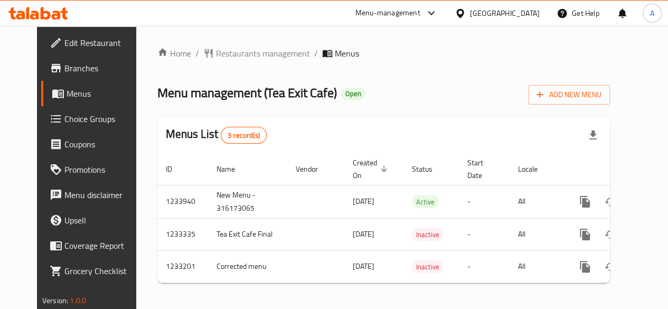
click at [68, 120] on span "Choice Groups" at bounding box center [102, 119] width 76 height 13
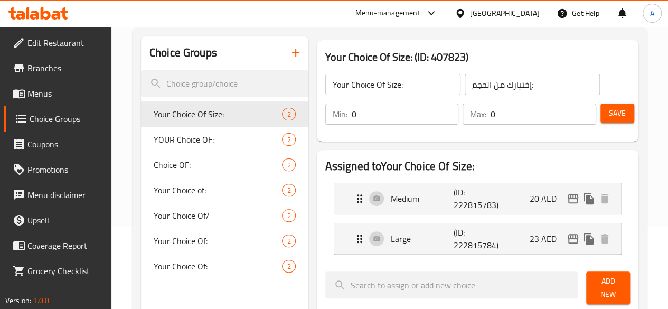
scroll to position [106, 0]
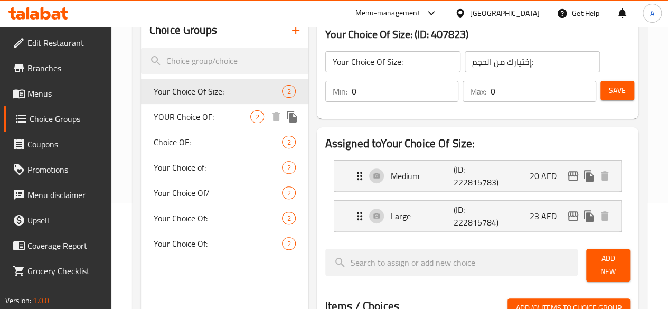
click at [183, 116] on span "YOUR Choice OF:" at bounding box center [202, 116] width 97 height 13
type input "YOUR Choice OF:"
type input "اختيارك من:"
type input "1"
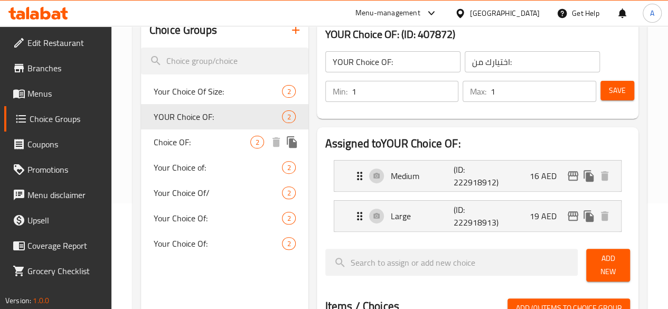
click at [182, 144] on span "Choice OF:" at bounding box center [202, 142] width 97 height 13
type input "Choice OF:"
type input "الاختيار من:"
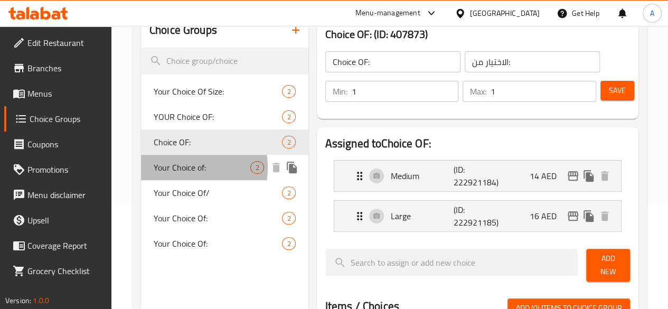
click at [179, 167] on span "Your Choice of:" at bounding box center [202, 167] width 97 height 13
type input "Your Choice of:"
type input "إختيارك من:"
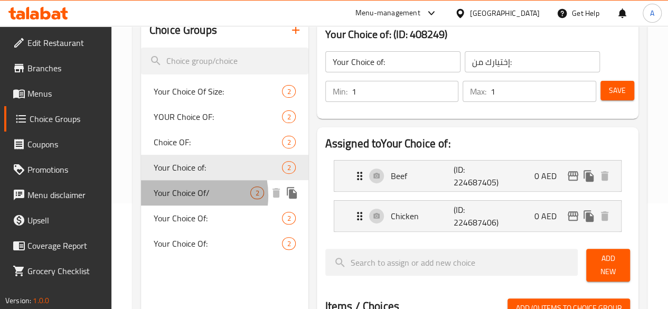
click at [181, 195] on span "Your Choice Of/" at bounding box center [202, 192] width 97 height 13
type input "Your Choice Of/"
type input "إختيار من"
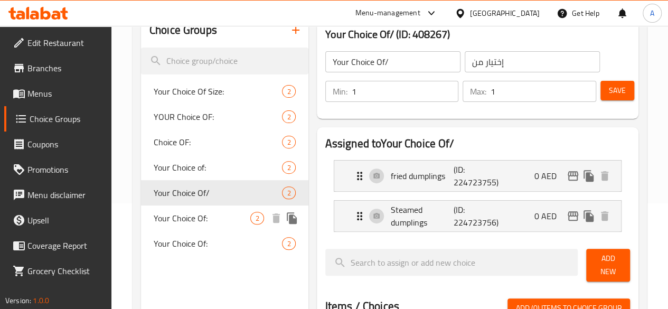
click at [182, 219] on span "Your Choice Of:" at bounding box center [202, 218] width 97 height 13
type input "Your Choice Of:"
type input "إختيارك من:"
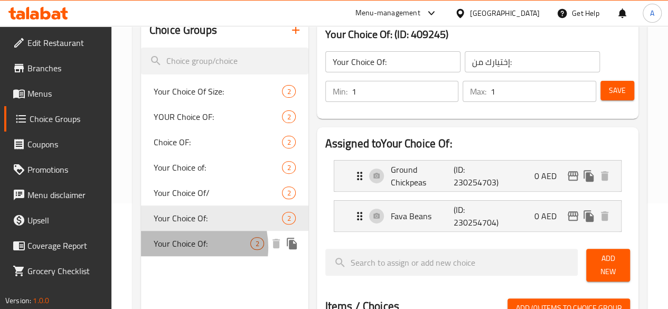
click at [182, 247] on span "Your Choice Of:" at bounding box center [202, 243] width 97 height 13
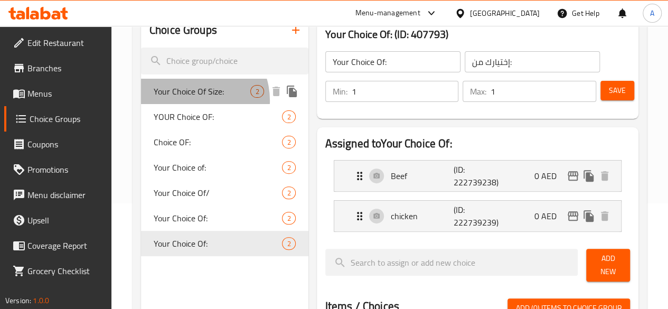
click at [192, 98] on span "Your Choice Of Size:" at bounding box center [202, 91] width 97 height 13
type input "Your Choice Of Size:"
type input "إختيارك من الحجم:"
type input "0"
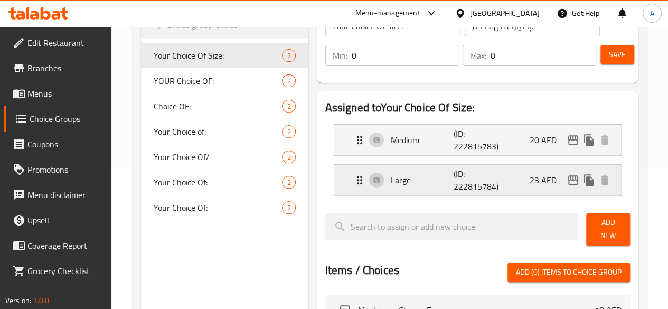
scroll to position [158, 0]
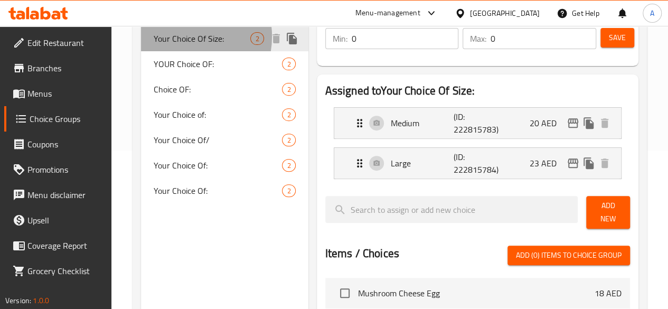
click at [181, 36] on span "Your Choice Of Size:" at bounding box center [202, 38] width 97 height 13
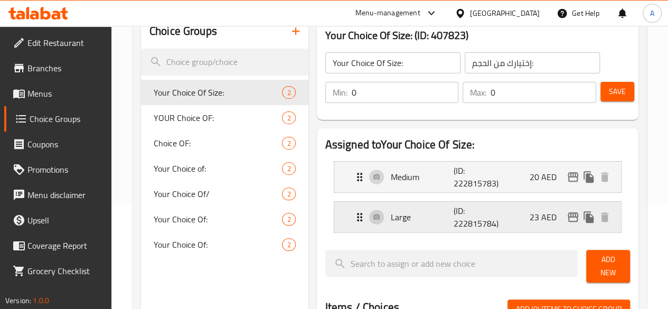
scroll to position [53, 0]
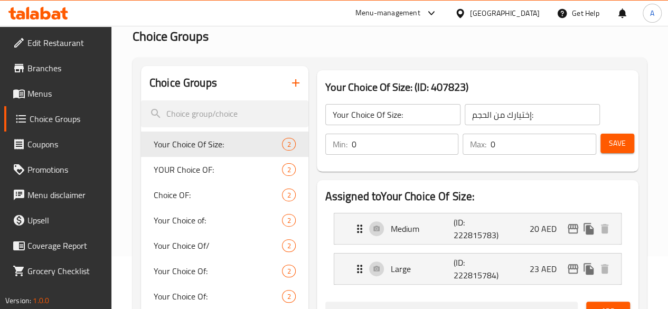
click at [25, 98] on icon at bounding box center [19, 93] width 13 height 13
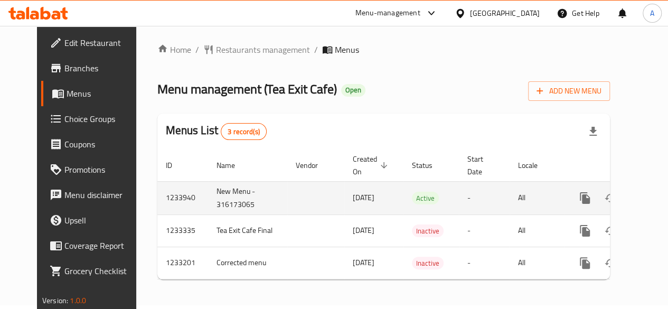
scroll to position [0, 11]
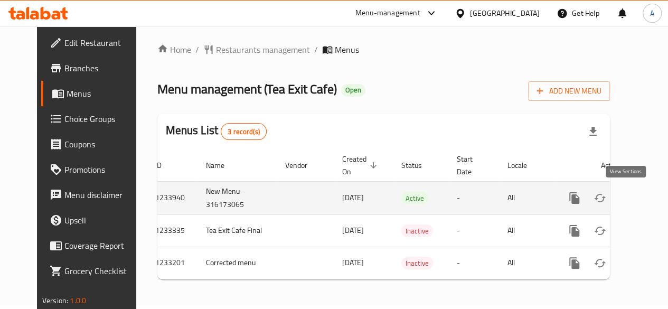
click at [638, 192] on link "enhanced table" at bounding box center [650, 197] width 25 height 25
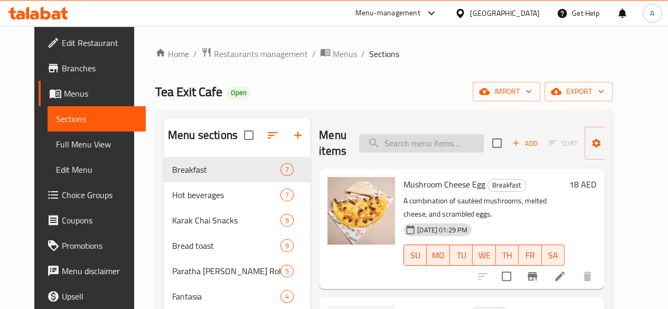
click at [385, 148] on input "search" at bounding box center [421, 143] width 125 height 18
paste input "Mango strawberry"
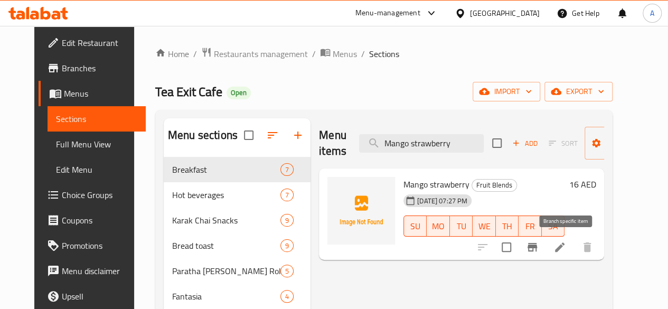
type input "Mango strawberry"
click at [537, 247] on icon "Branch-specific-item" at bounding box center [533, 247] width 10 height 8
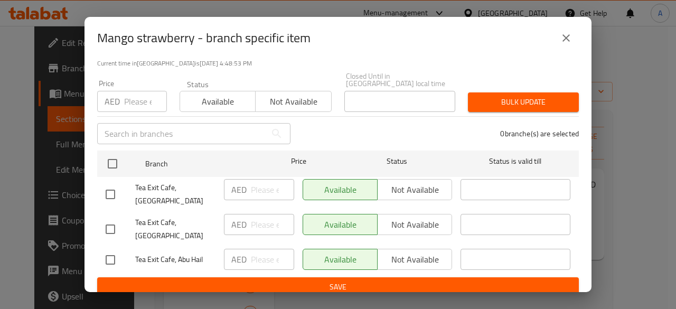
scroll to position [81, 0]
click at [567, 34] on icon "close" at bounding box center [566, 38] width 13 height 13
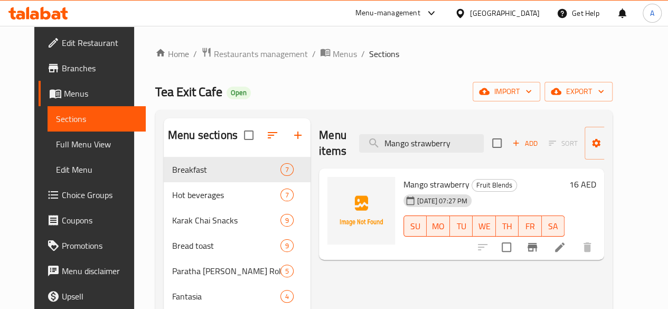
click at [516, 252] on div at bounding box center [535, 247] width 130 height 25
click at [516, 250] on div at bounding box center [535, 247] width 130 height 25
click at [539, 250] on icon "Branch-specific-item" at bounding box center [532, 247] width 13 height 13
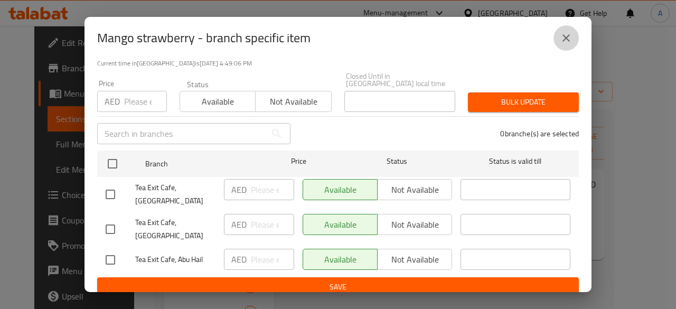
click at [561, 39] on icon "close" at bounding box center [566, 38] width 13 height 13
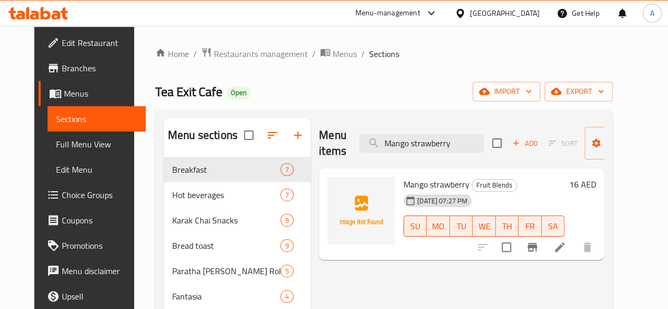
click at [62, 196] on span "Choice Groups" at bounding box center [100, 195] width 76 height 13
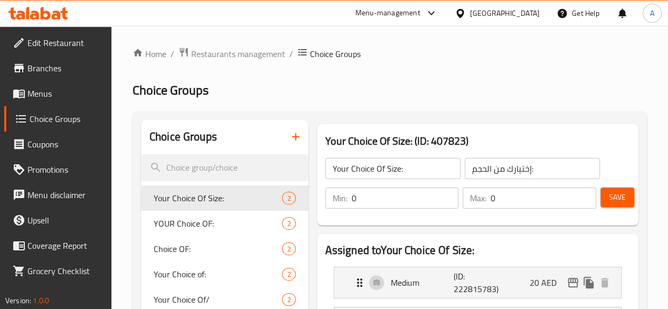
click at [352, 193] on input "0" at bounding box center [405, 198] width 107 height 21
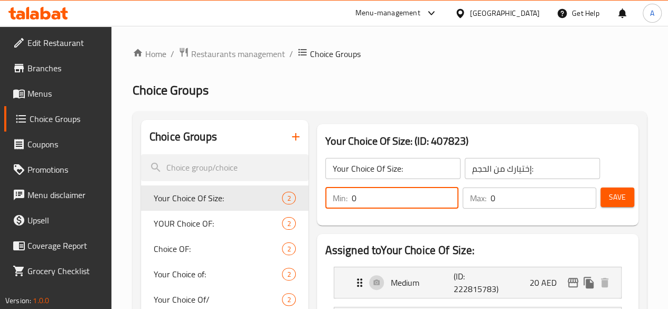
click at [352, 194] on input "0" at bounding box center [405, 198] width 107 height 21
type input "1"
click at [470, 202] on p "Max:" at bounding box center [478, 198] width 16 height 13
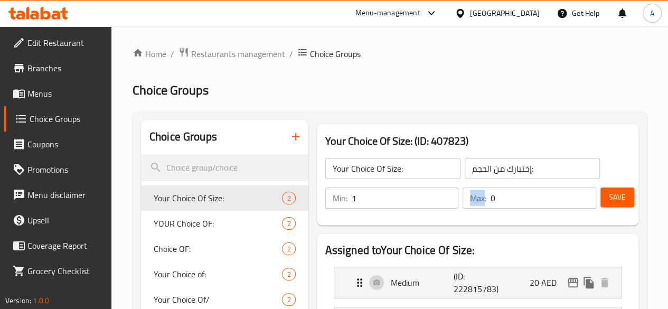
click at [470, 202] on p "Max:" at bounding box center [478, 198] width 16 height 13
drag, startPoint x: 464, startPoint y: 202, endPoint x: 471, endPoint y: 200, distance: 7.2
click at [464, 201] on div "Max: 0 ​" at bounding box center [530, 198] width 134 height 21
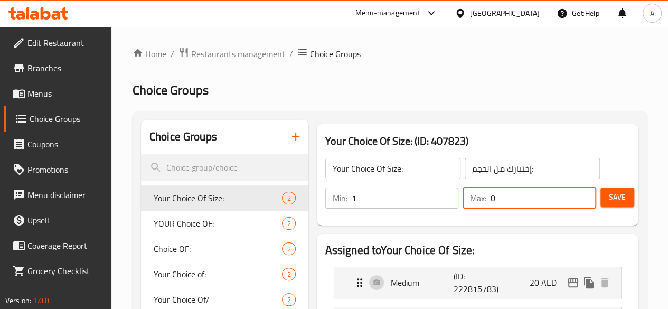
click at [491, 199] on input "0" at bounding box center [544, 198] width 106 height 21
type input "1"
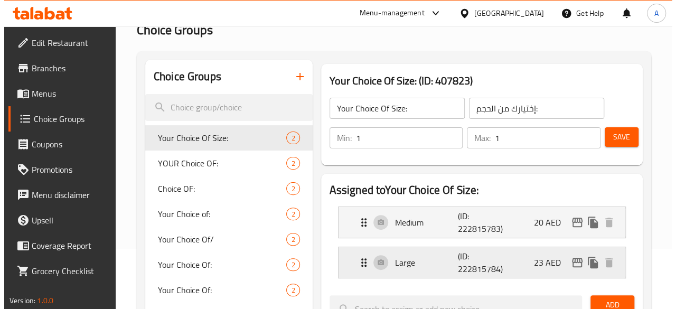
scroll to position [106, 0]
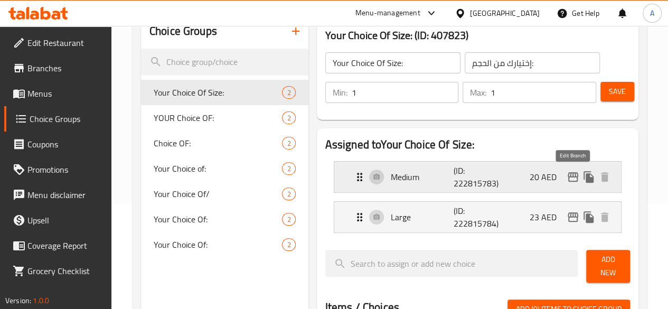
click at [575, 180] on icon "edit" at bounding box center [573, 177] width 13 height 13
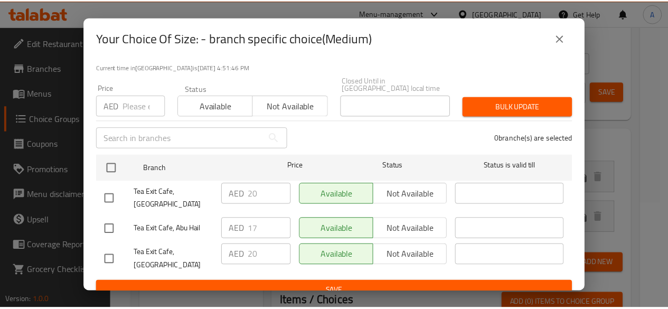
scroll to position [14, 0]
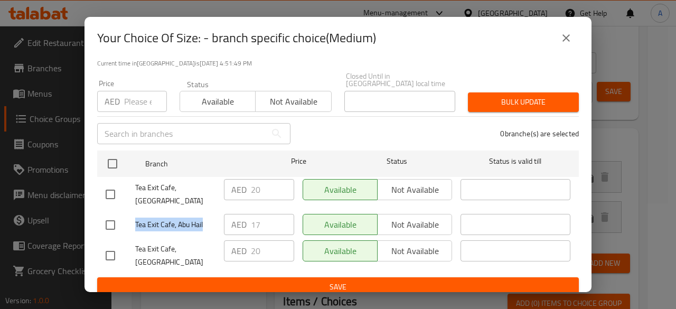
click at [287, 223] on div "Tea Exit Cafe, Abu Hail AED 17 ​ Available Not available ​" at bounding box center [337, 225] width 473 height 31
click at [114, 222] on input "checkbox" at bounding box center [110, 225] width 22 height 22
drag, startPoint x: 97, startPoint y: 222, endPoint x: 105, endPoint y: 223, distance: 7.9
click at [99, 223] on li "Tea Exit Cafe, Abu Hail AED 17 ​ Available Not available ​" at bounding box center [338, 225] width 482 height 26
click at [106, 223] on input "checkbox" at bounding box center [110, 225] width 22 height 22
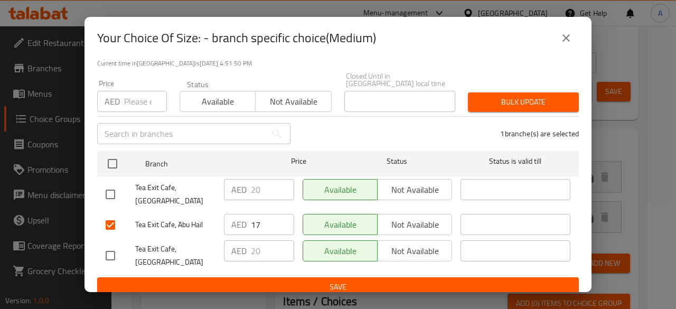
checkbox input "false"
click at [560, 39] on icon "close" at bounding box center [566, 38] width 13 height 13
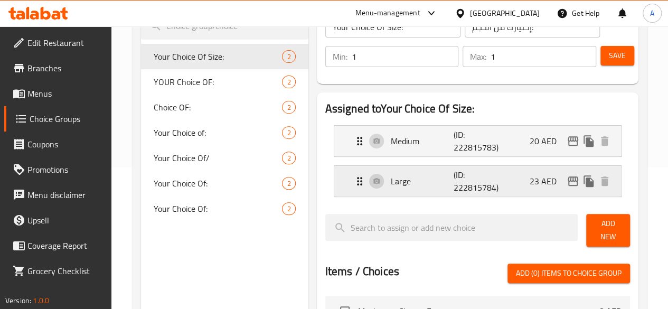
scroll to position [158, 0]
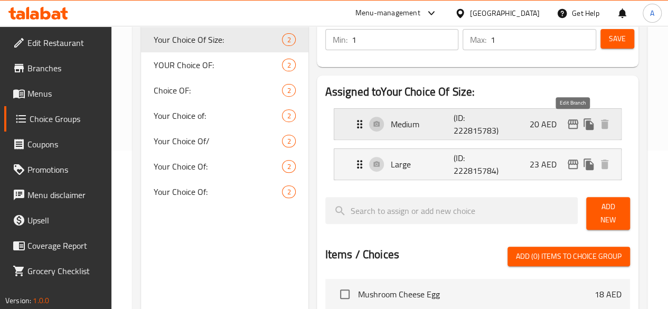
click at [576, 126] on icon "edit" at bounding box center [573, 124] width 13 height 13
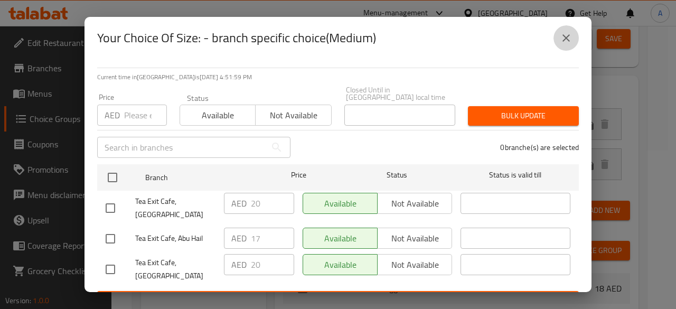
click at [564, 44] on icon "close" at bounding box center [566, 38] width 13 height 13
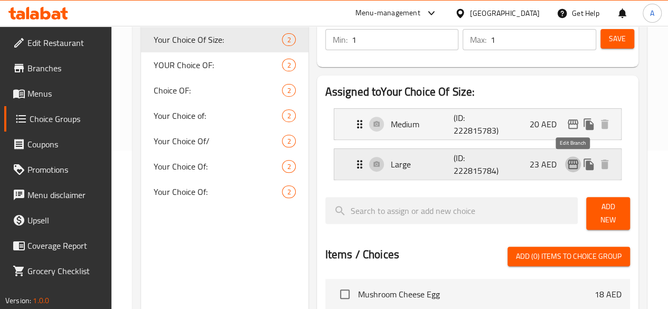
click at [574, 167] on icon "edit" at bounding box center [573, 164] width 13 height 13
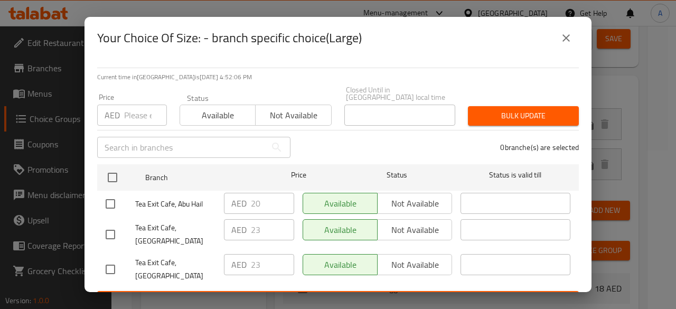
click at [562, 39] on icon "close" at bounding box center [566, 38] width 13 height 13
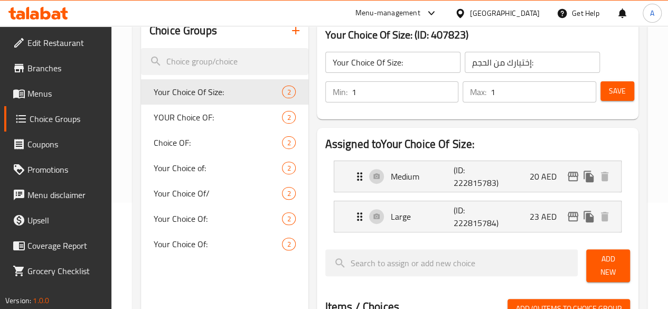
scroll to position [106, 0]
